Goal: Leave review/rating: Leave review/rating

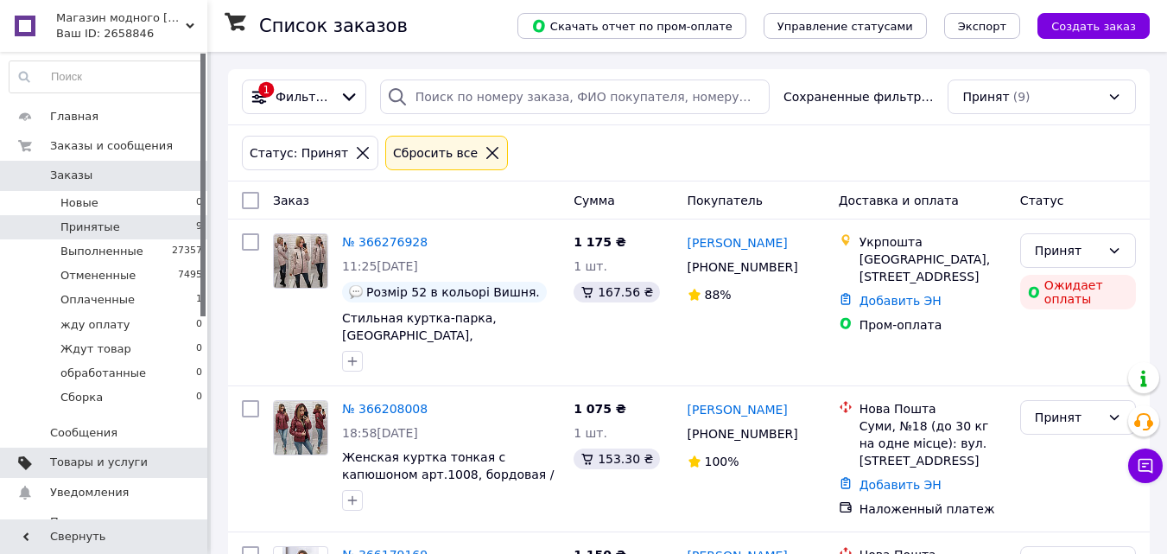
click at [111, 462] on span "Товары и услуги" at bounding box center [99, 462] width 98 height 16
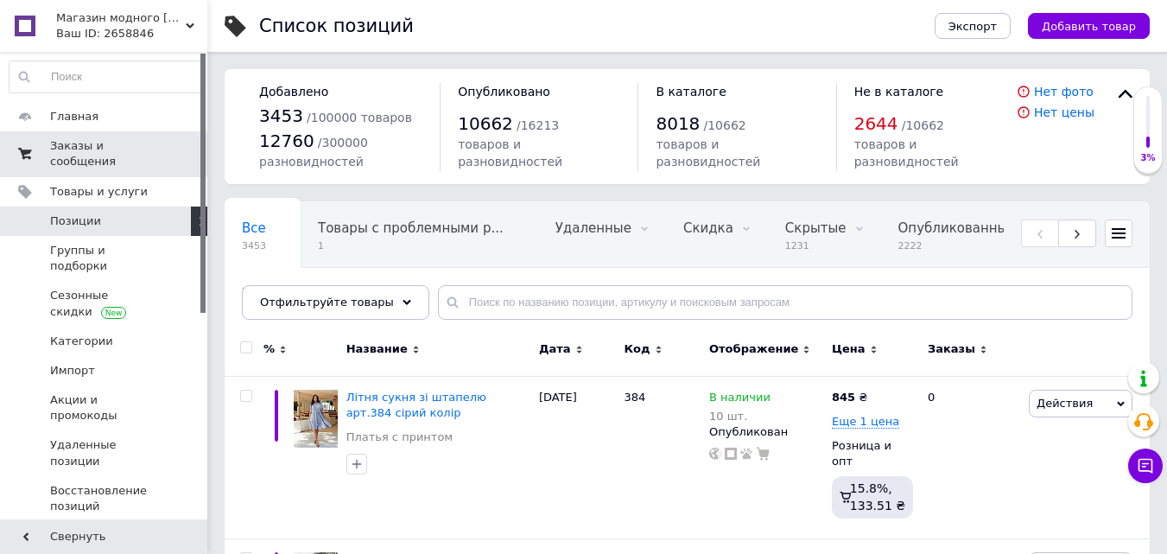
click at [120, 143] on span "Заказы и сообщения" at bounding box center [105, 153] width 110 height 31
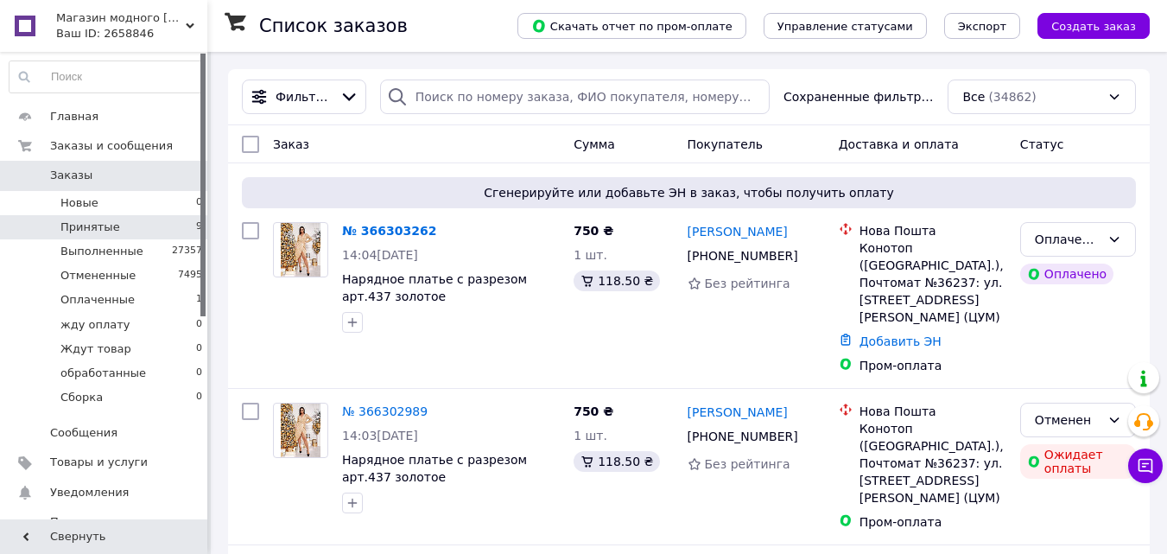
click at [127, 228] on li "Принятые 9" at bounding box center [106, 227] width 212 height 24
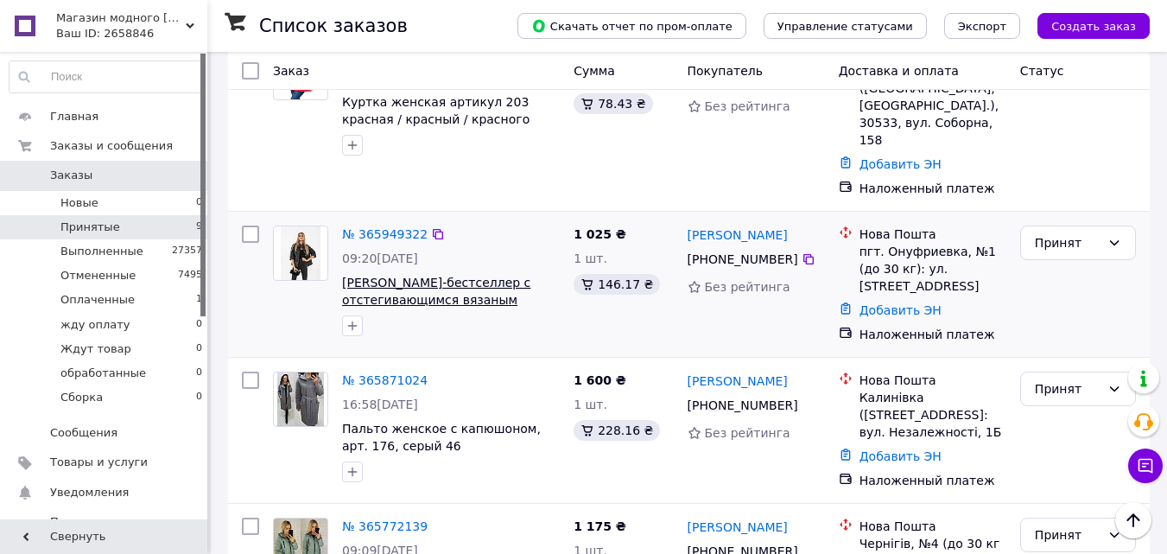
scroll to position [1024, 0]
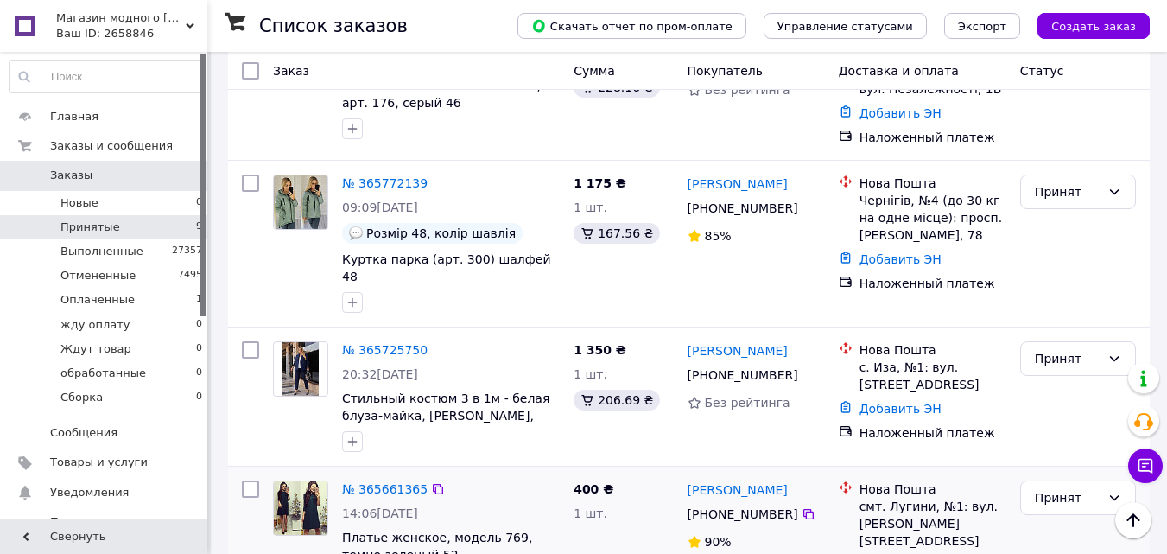
click at [313, 481] on img at bounding box center [301, 508] width 54 height 54
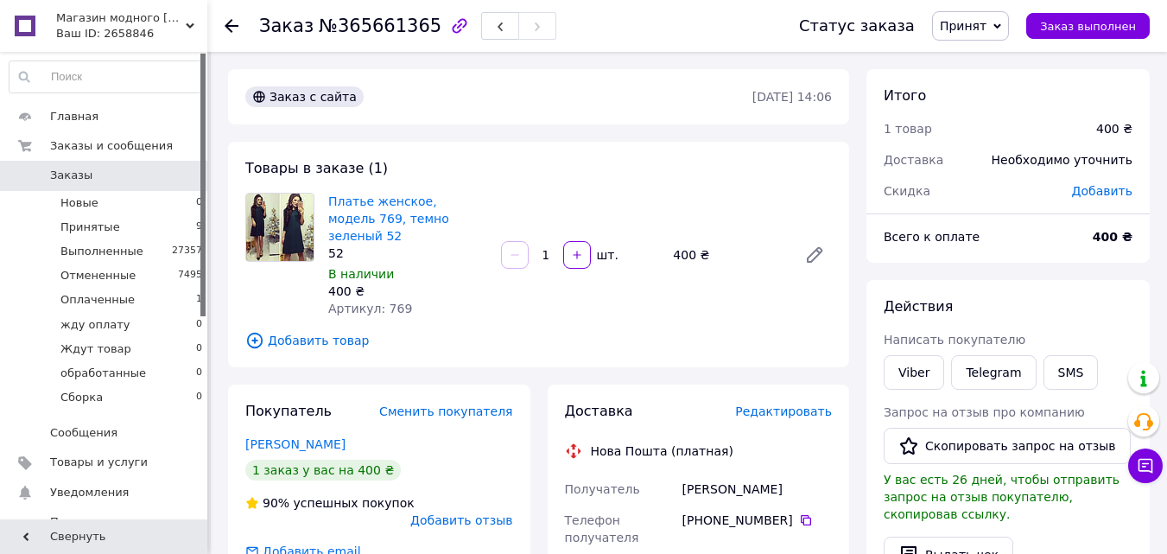
click at [449, 27] on icon "button" at bounding box center [459, 26] width 21 height 21
click at [77, 222] on span "Принятые" at bounding box center [90, 227] width 60 height 16
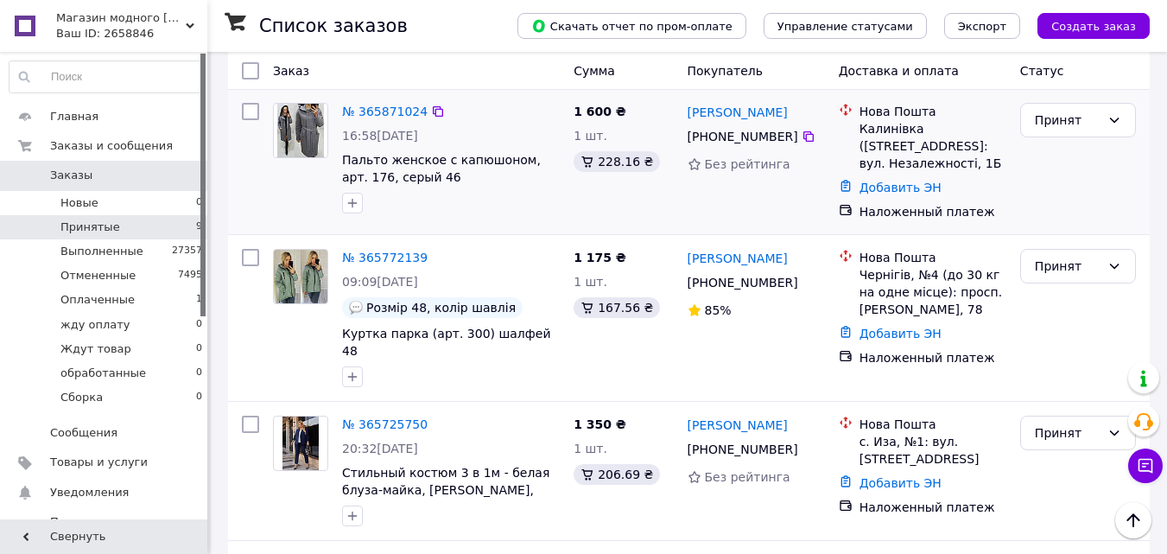
scroll to position [1024, 0]
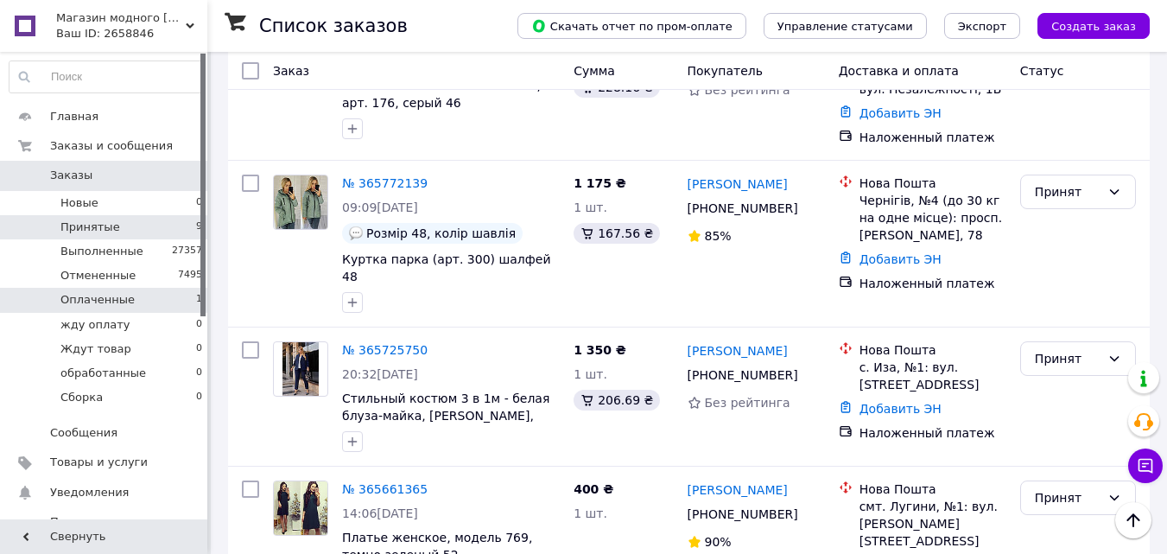
click at [151, 301] on li "Оплаченные 1" at bounding box center [106, 300] width 212 height 24
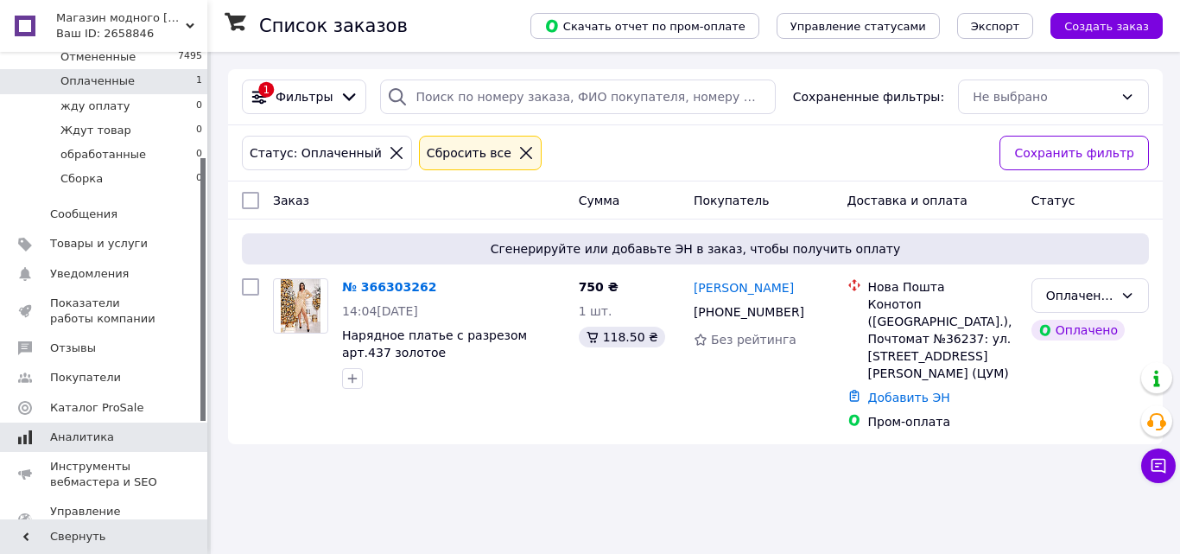
scroll to position [259, 0]
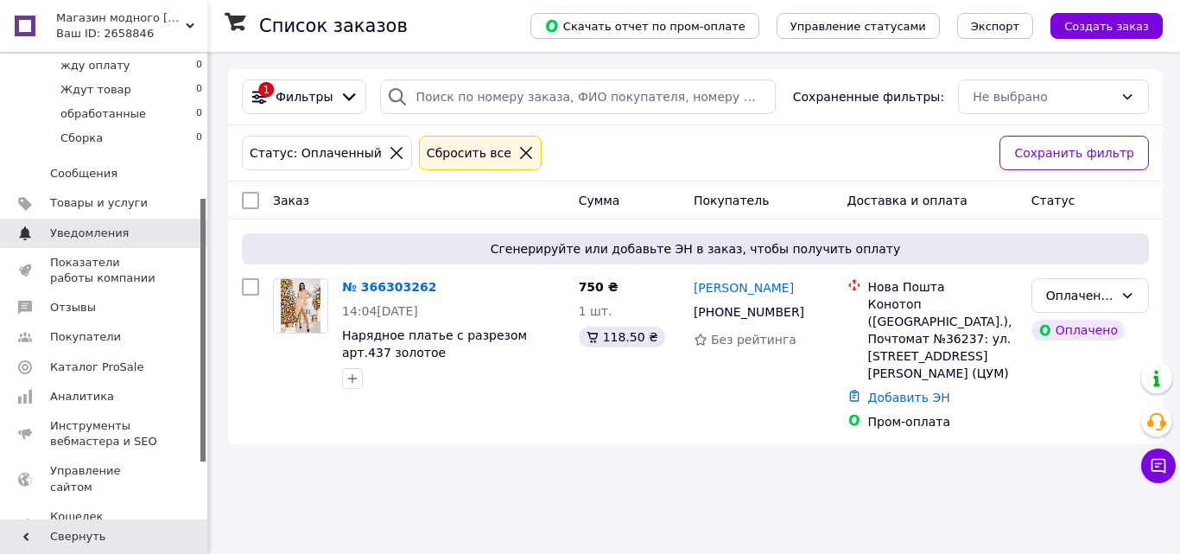
click at [115, 240] on span "Уведомления" at bounding box center [89, 233] width 79 height 16
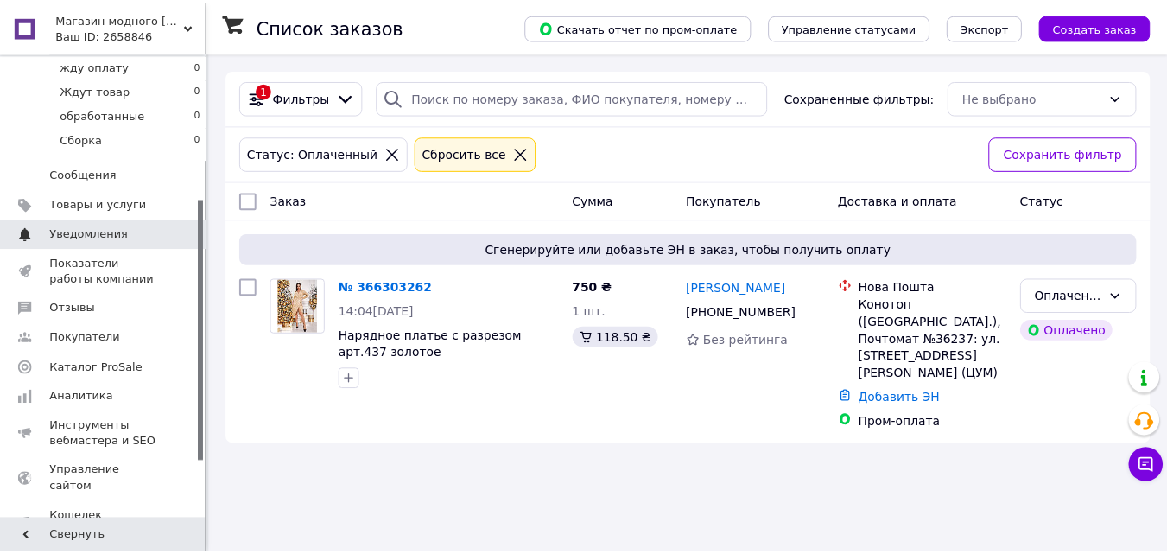
scroll to position [73, 0]
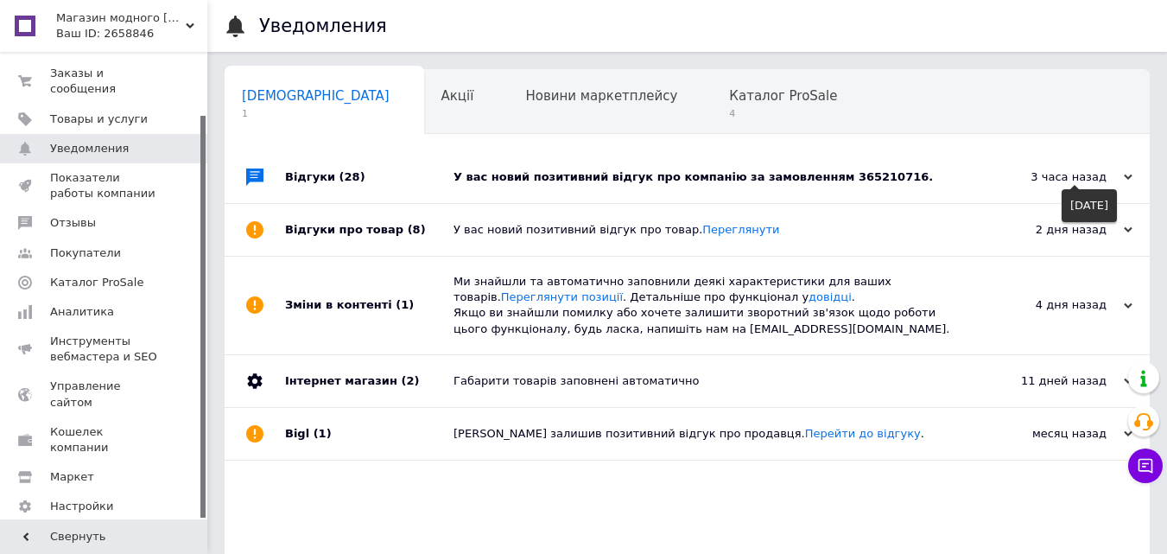
click at [1069, 179] on div "3 часа назад" at bounding box center [1046, 177] width 173 height 16
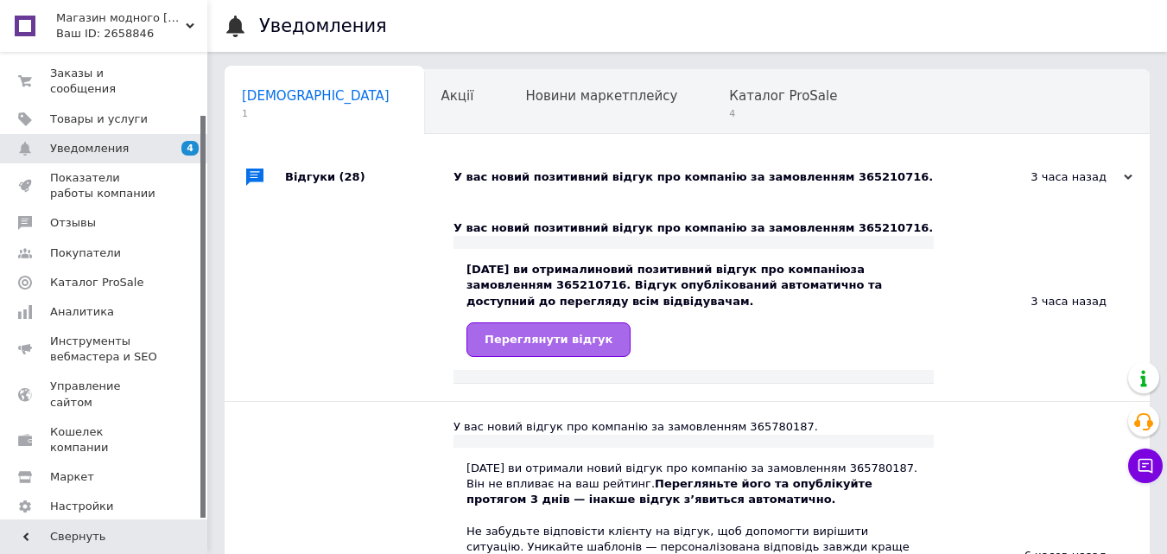
click at [586, 335] on span "Переглянути відгук" at bounding box center [549, 339] width 128 height 13
click at [745, 171] on div "У вас новий позитивний відгук про компанію за замовленням 365210716." at bounding box center [706, 177] width 506 height 16
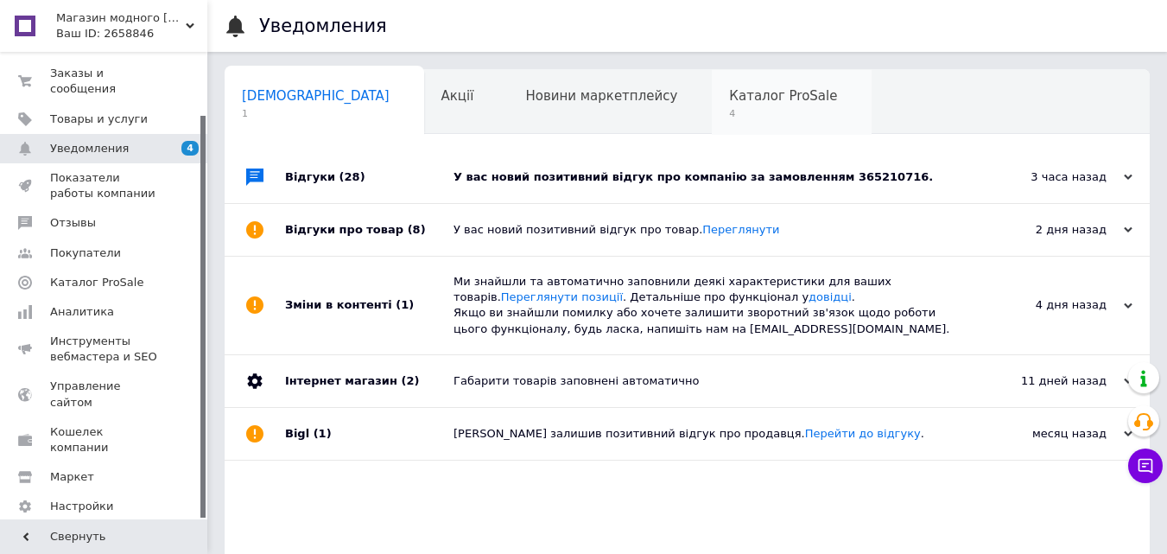
click at [729, 97] on span "Каталог ProSale" at bounding box center [783, 96] width 108 height 16
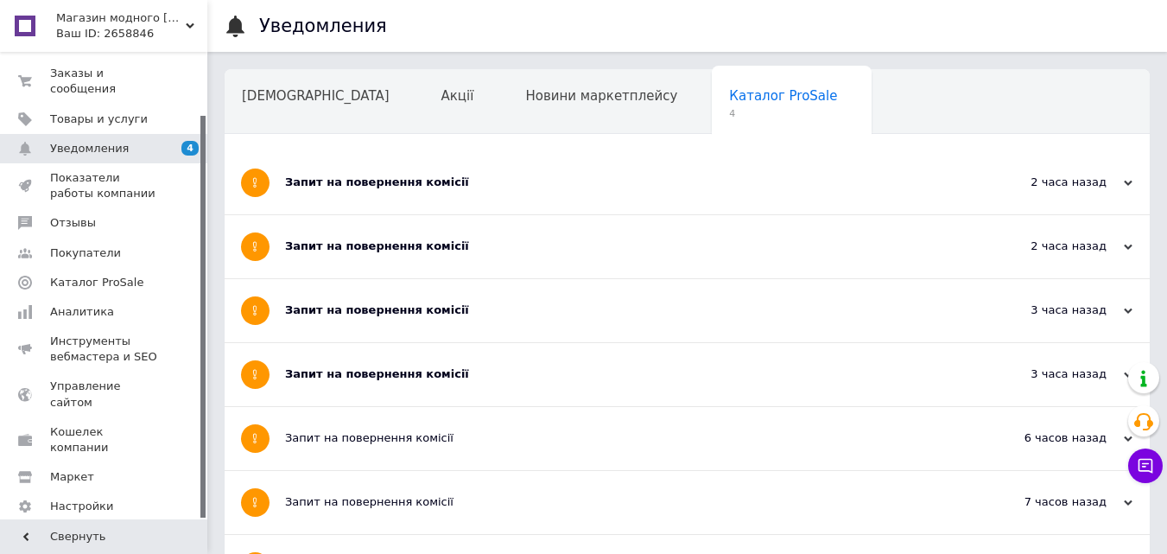
click at [379, 154] on span "Навчання та заходи" at bounding box center [310, 162] width 137 height 16
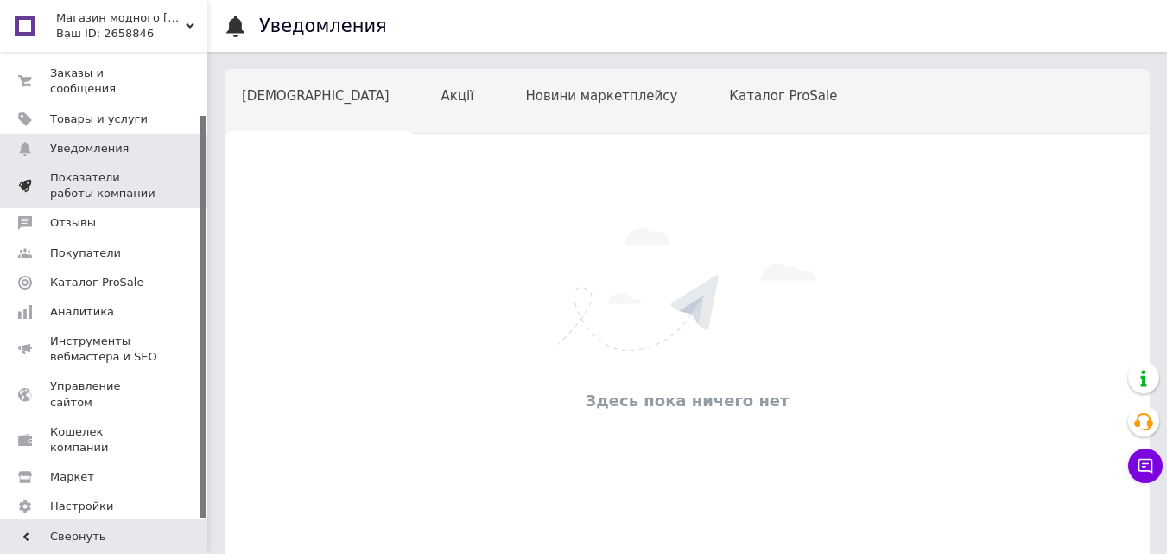
click at [145, 177] on span "Показатели работы компании" at bounding box center [105, 185] width 110 height 31
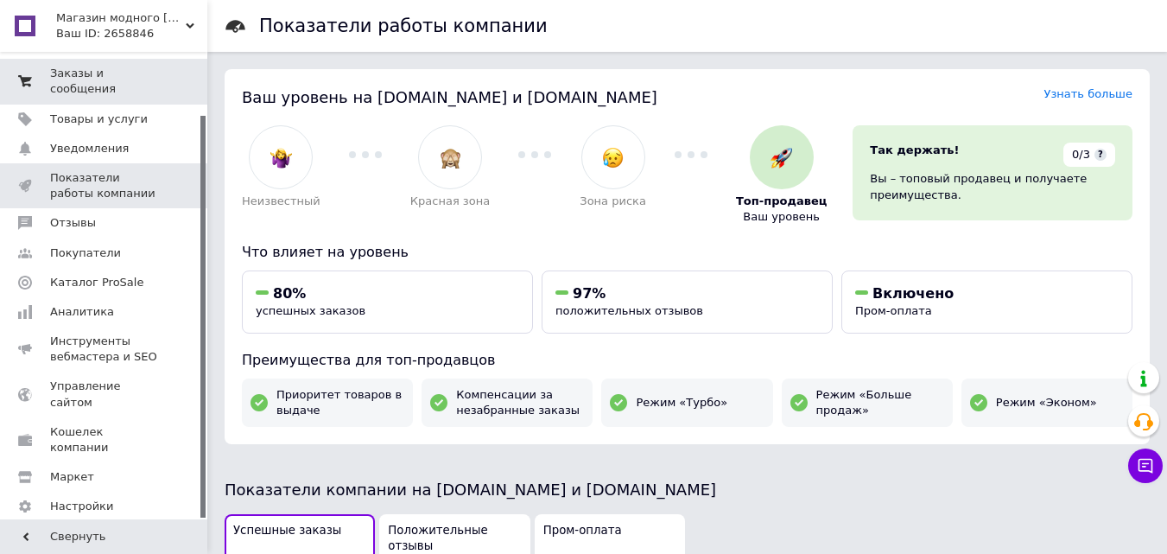
click at [138, 67] on span "Заказы и сообщения" at bounding box center [105, 81] width 110 height 31
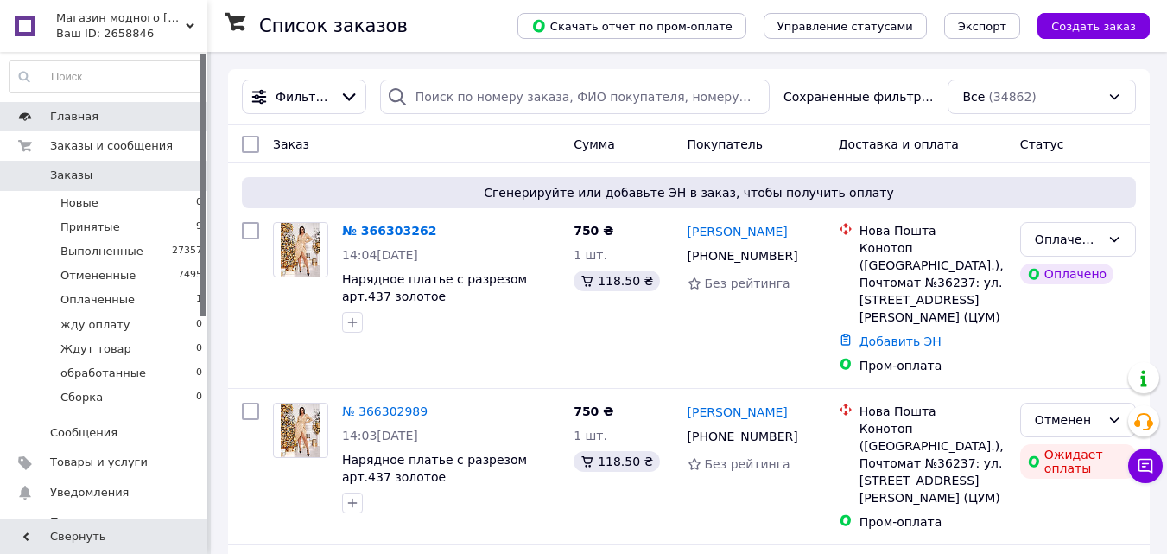
click at [127, 120] on span "Главная" at bounding box center [105, 117] width 110 height 16
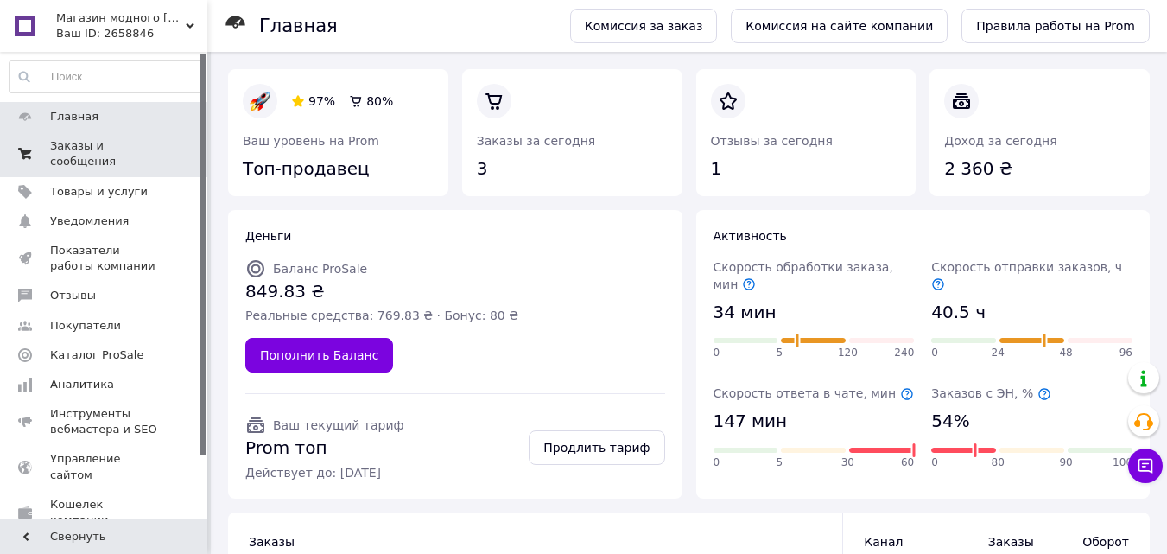
click at [134, 146] on span "Заказы и сообщения" at bounding box center [105, 153] width 110 height 31
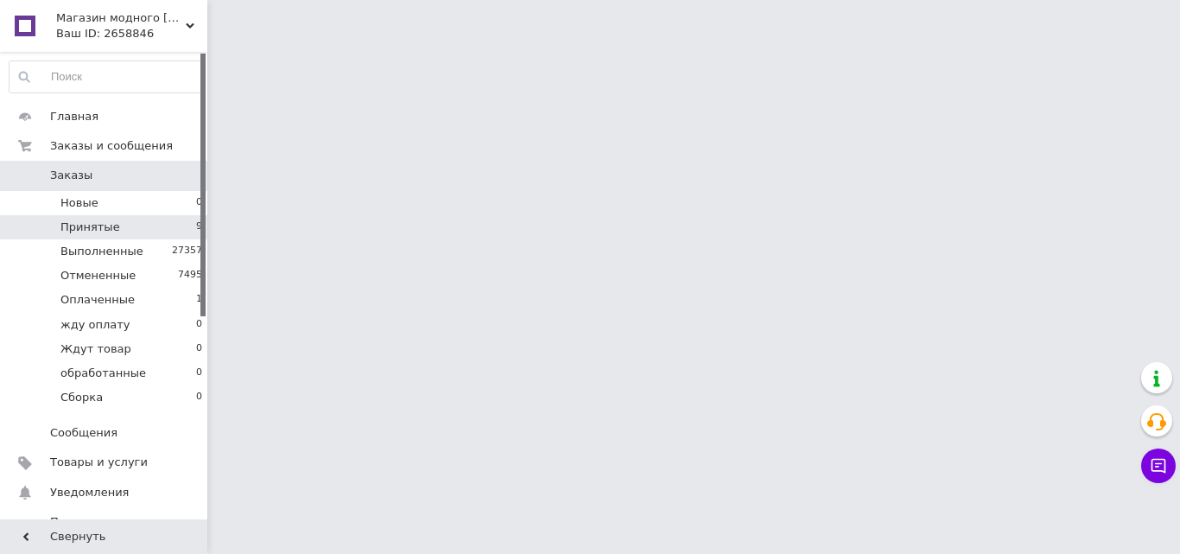
click at [122, 224] on li "Принятые 9" at bounding box center [106, 227] width 212 height 24
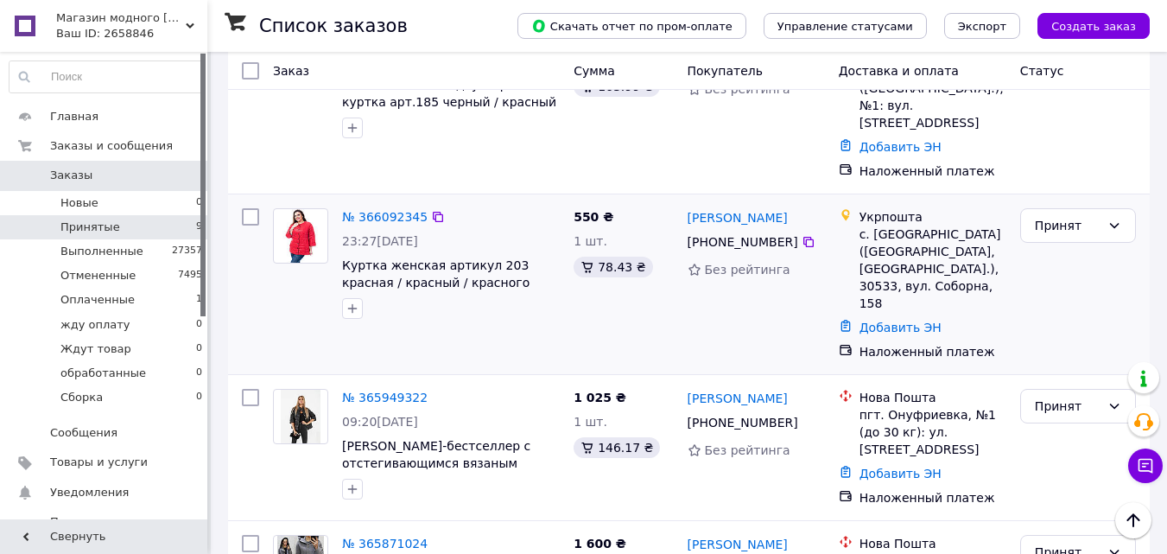
scroll to position [605, 0]
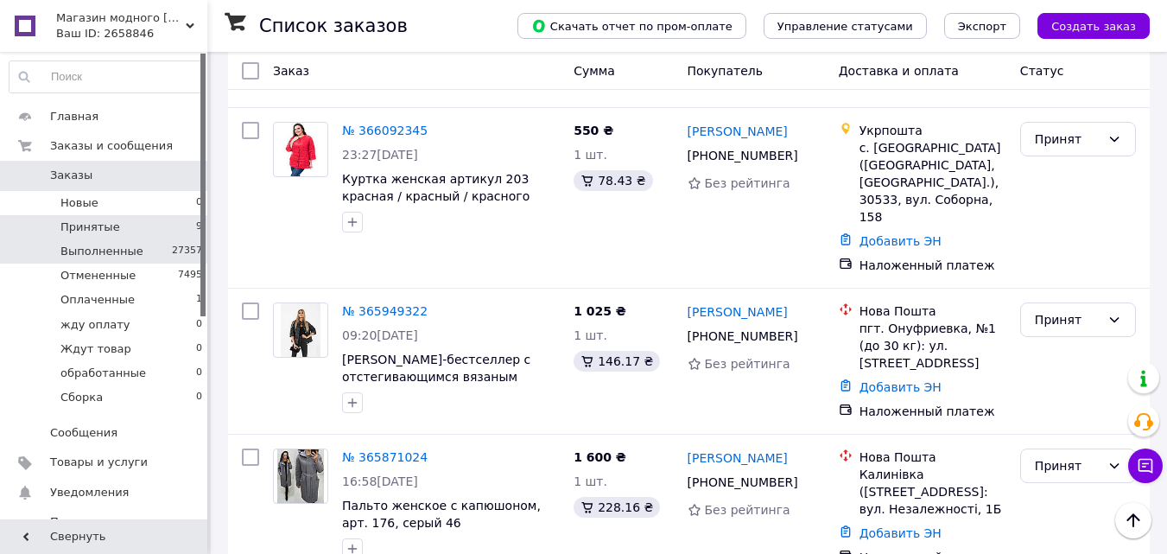
click at [125, 250] on span "Выполненные" at bounding box center [101, 252] width 83 height 16
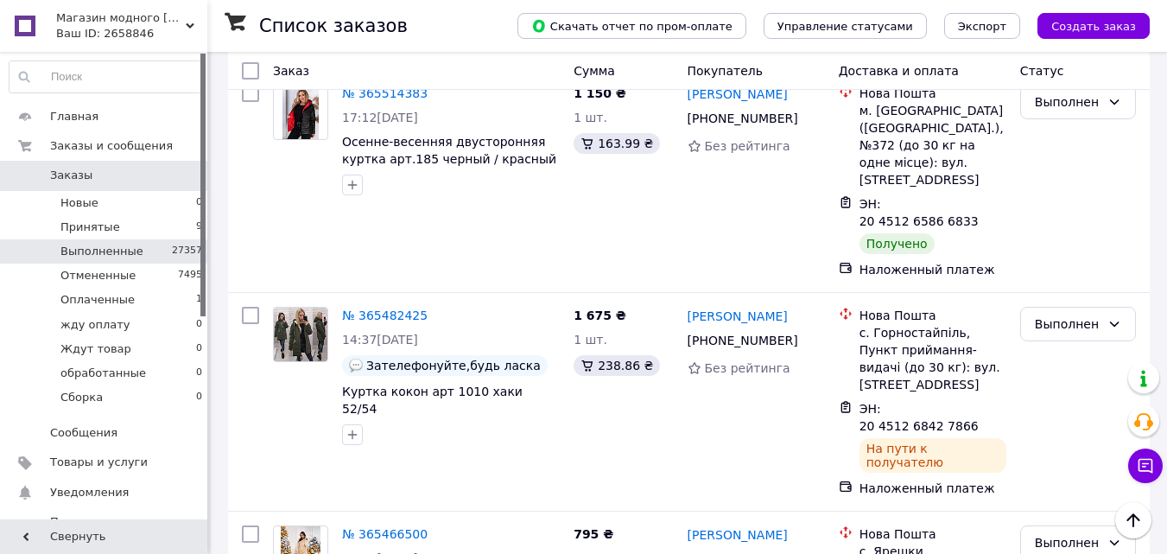
scroll to position [2764, 0]
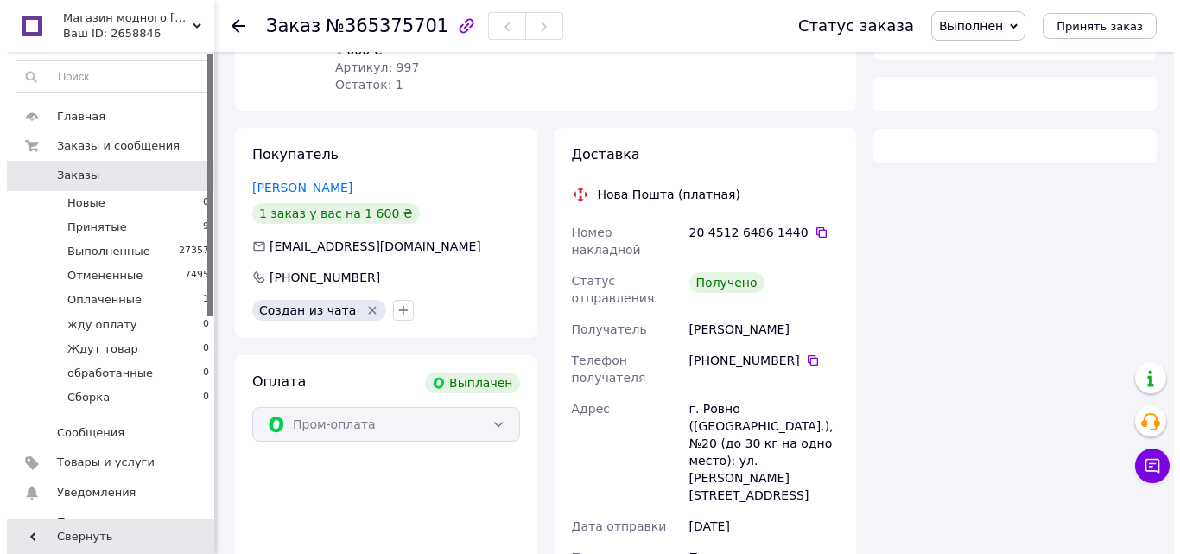
scroll to position [219, 0]
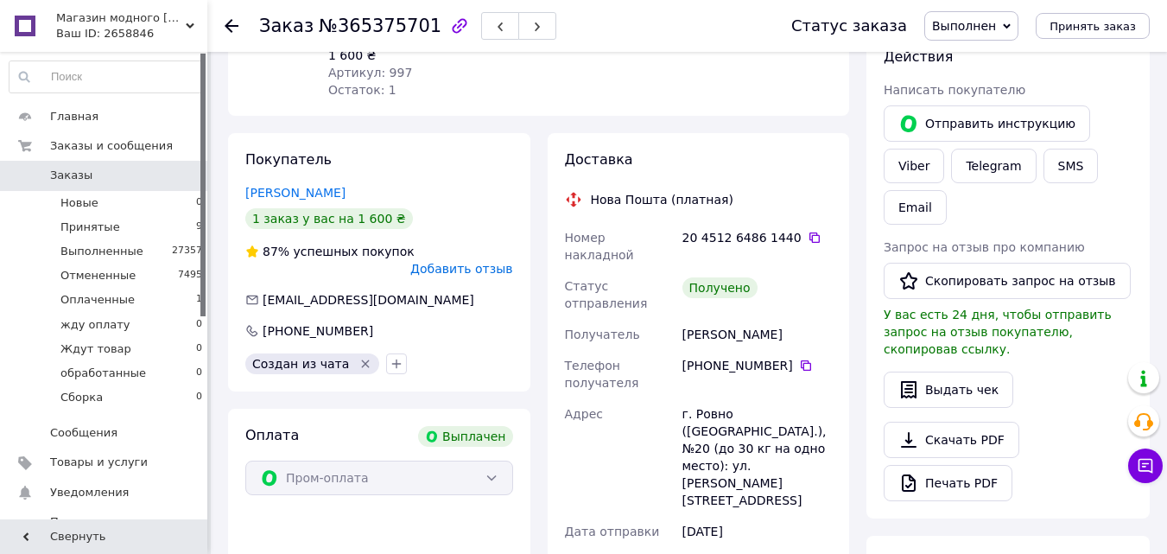
click at [461, 262] on span "Добавить отзыв" at bounding box center [461, 269] width 102 height 14
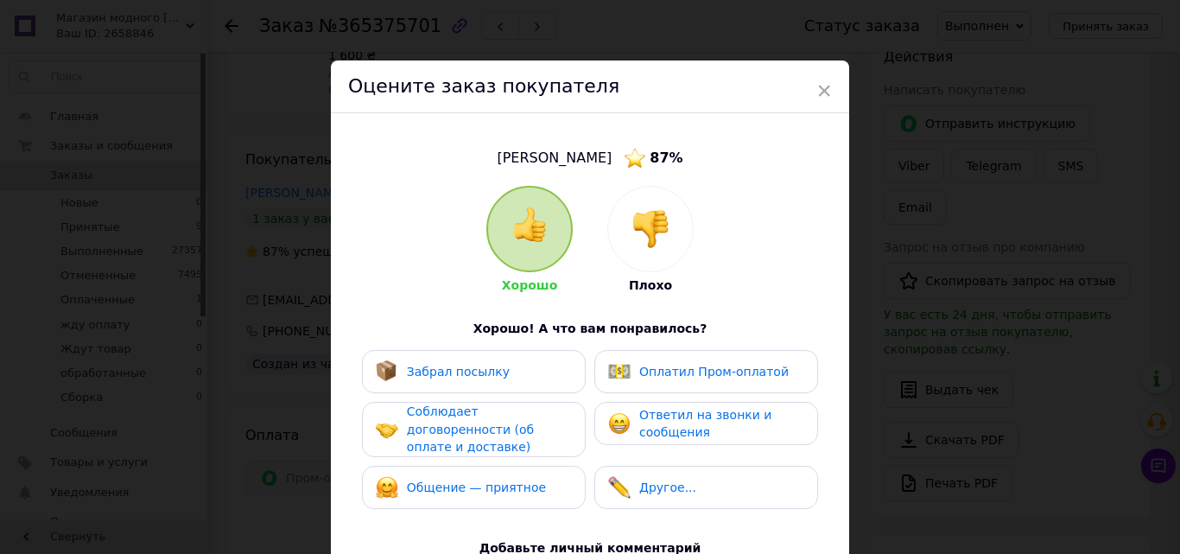
drag, startPoint x: 533, startPoint y: 223, endPoint x: 522, endPoint y: 238, distance: 18.5
click at [533, 224] on img at bounding box center [529, 224] width 35 height 35
click at [517, 361] on div "Забрал посылку" at bounding box center [474, 371] width 196 height 22
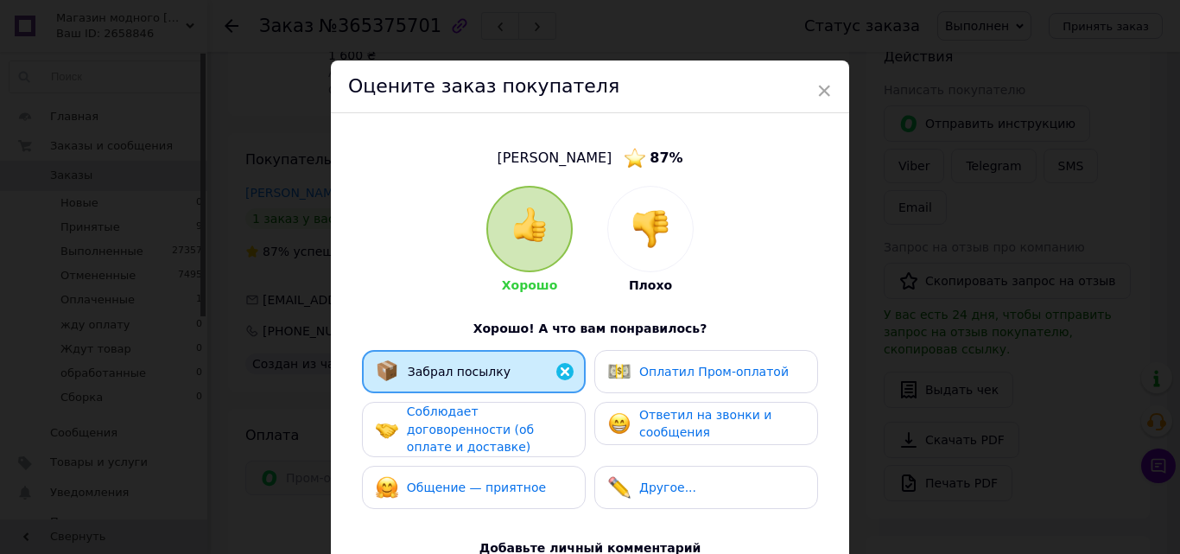
click at [517, 426] on span "Соблюдает договоренности (об оплате и доставке)" at bounding box center [470, 428] width 127 height 49
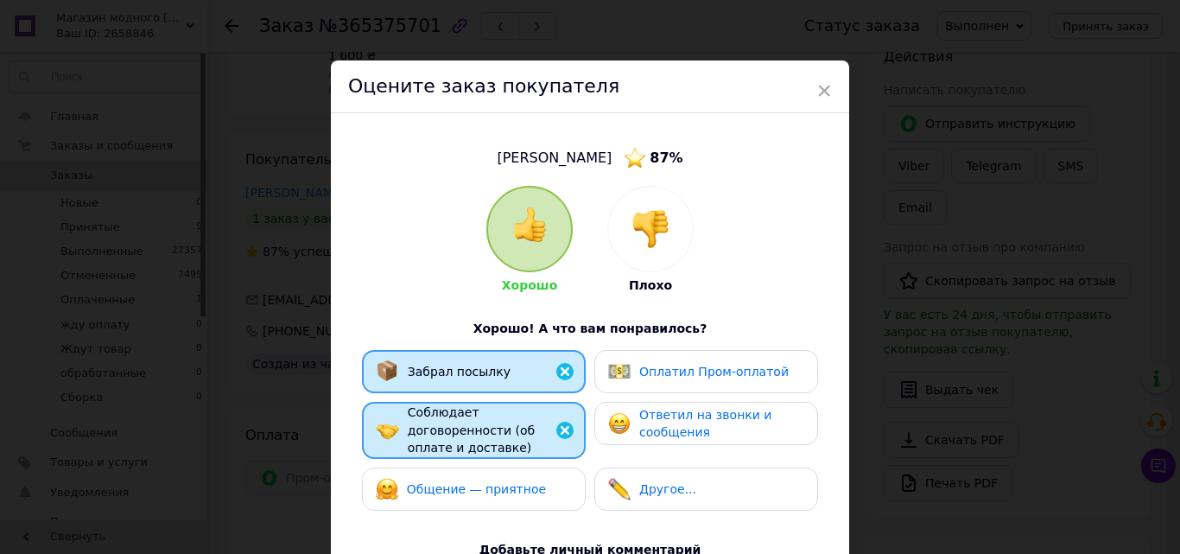
click at [515, 467] on div "Общение — приятное" at bounding box center [474, 488] width 224 height 43
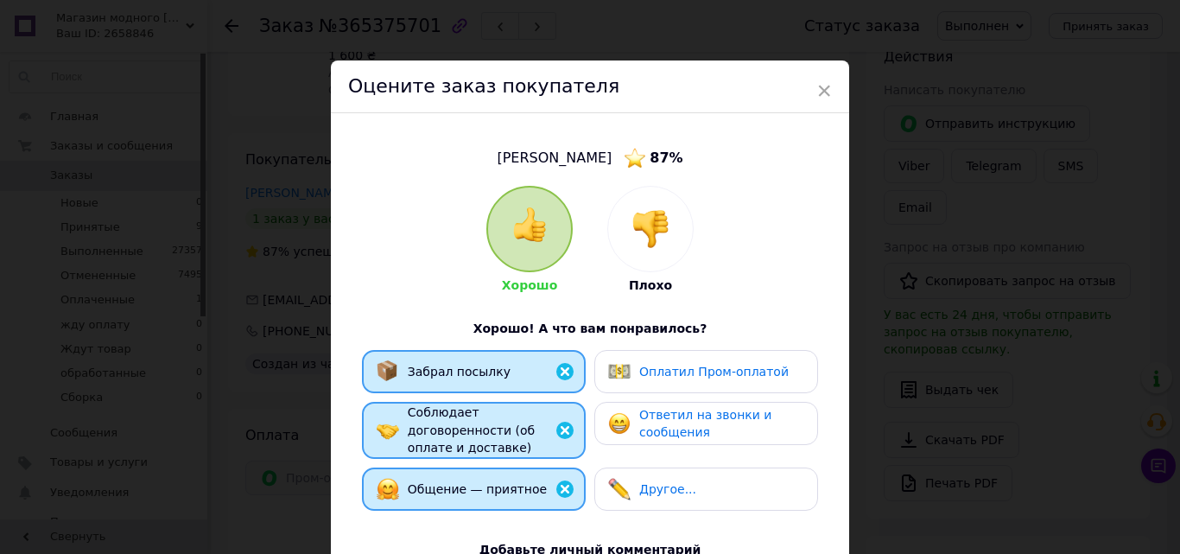
click at [671, 402] on div "Ответил на звонки и сообщения" at bounding box center [706, 423] width 224 height 43
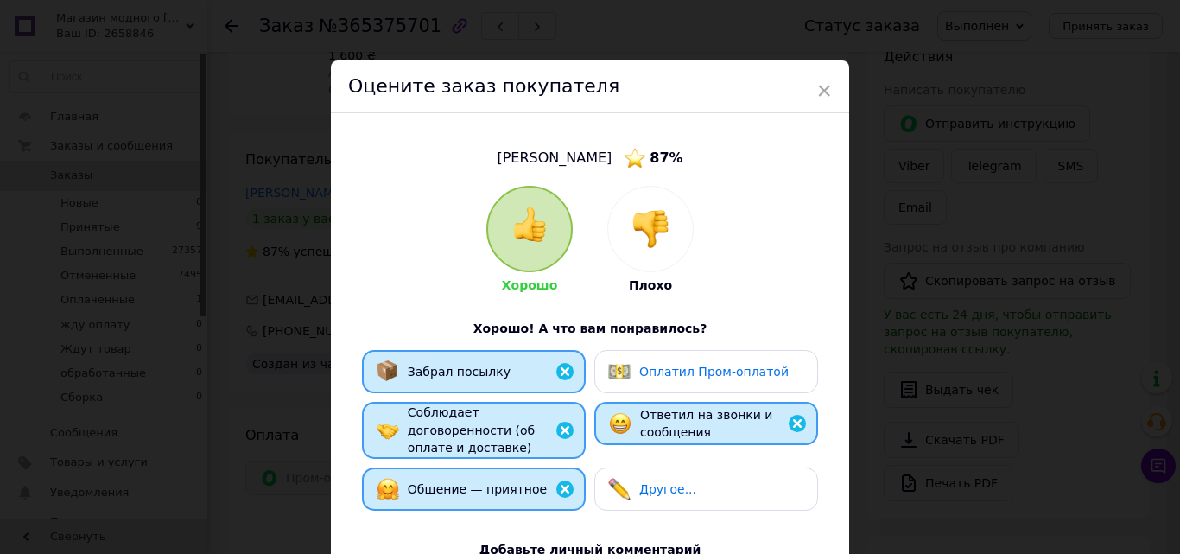
click at [665, 380] on div "Оплатил Пром-оплатой" at bounding box center [698, 371] width 181 height 22
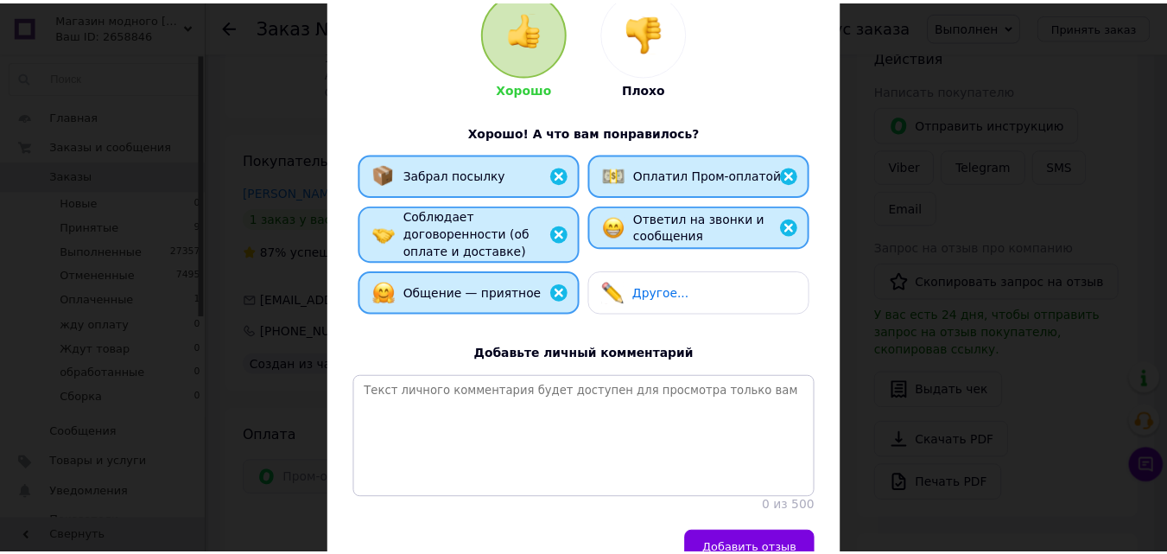
scroll to position [259, 0]
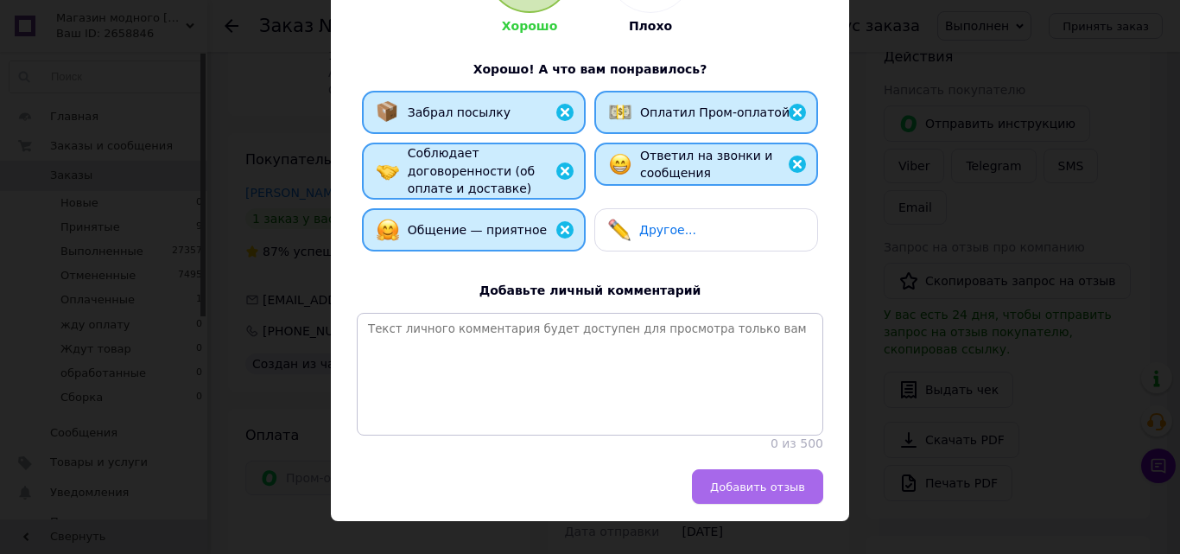
click at [752, 476] on button "Добавить отзыв" at bounding box center [757, 486] width 131 height 35
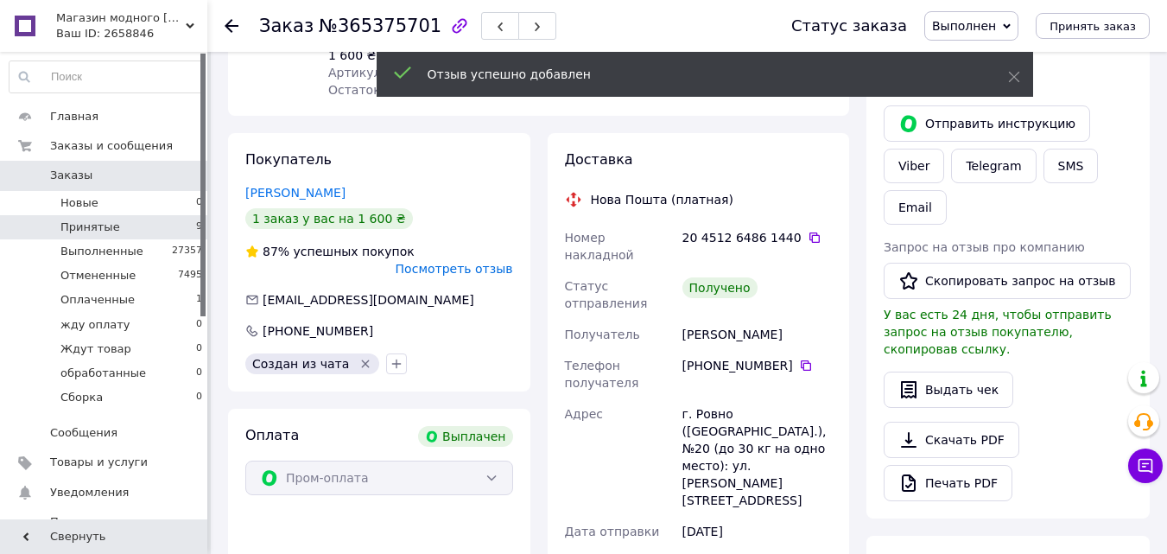
click at [120, 219] on li "Принятые 9" at bounding box center [106, 227] width 212 height 24
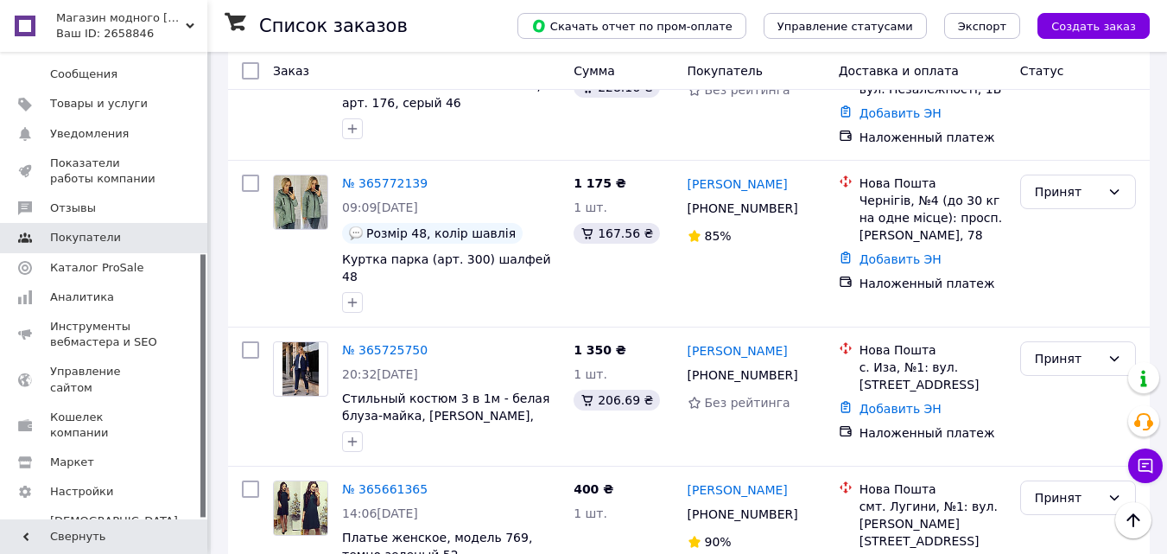
scroll to position [359, 0]
